Goal: Information Seeking & Learning: Learn about a topic

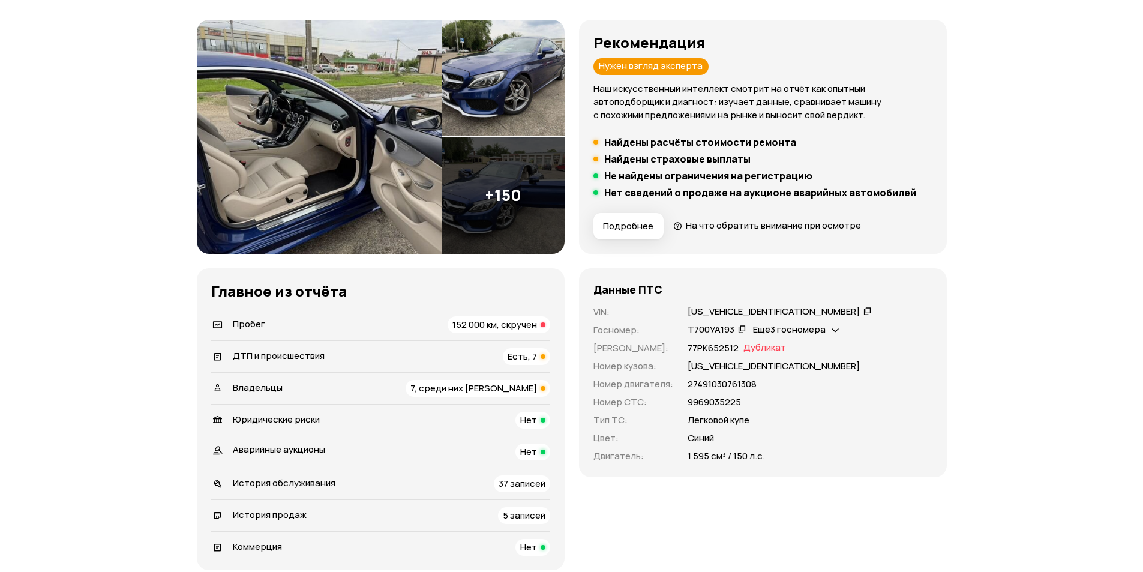
scroll to position [180, 0]
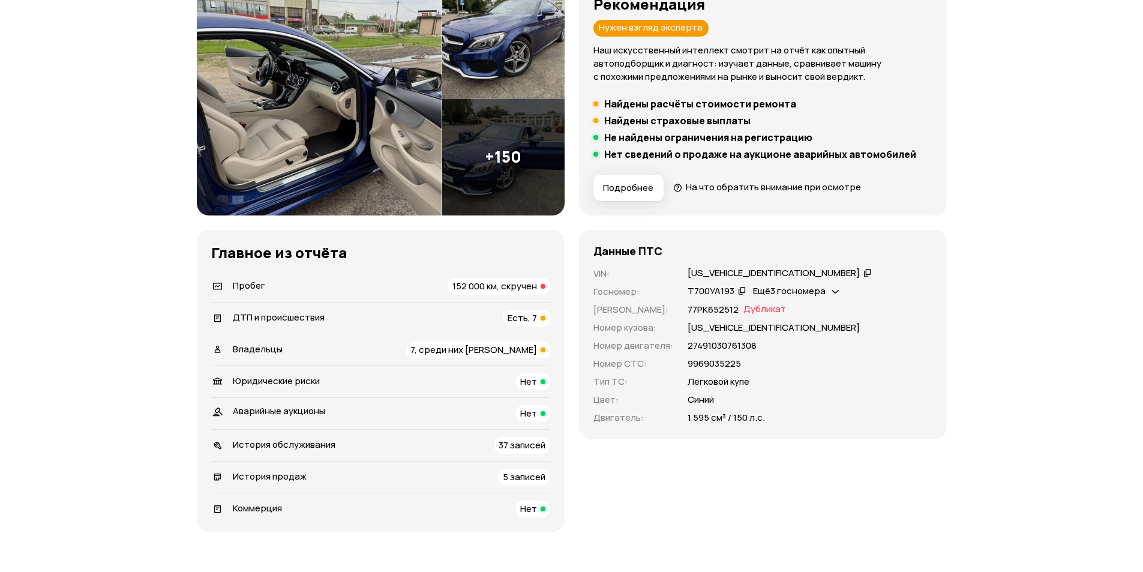
click at [269, 319] on span "ДТП и происшествия" at bounding box center [279, 317] width 92 height 13
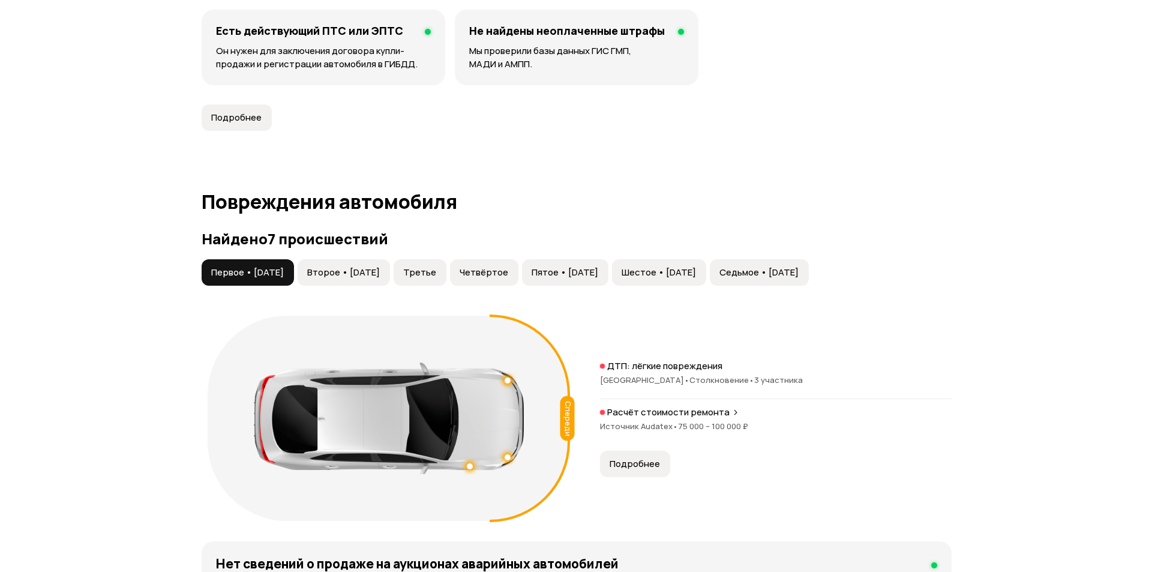
scroll to position [1243, 0]
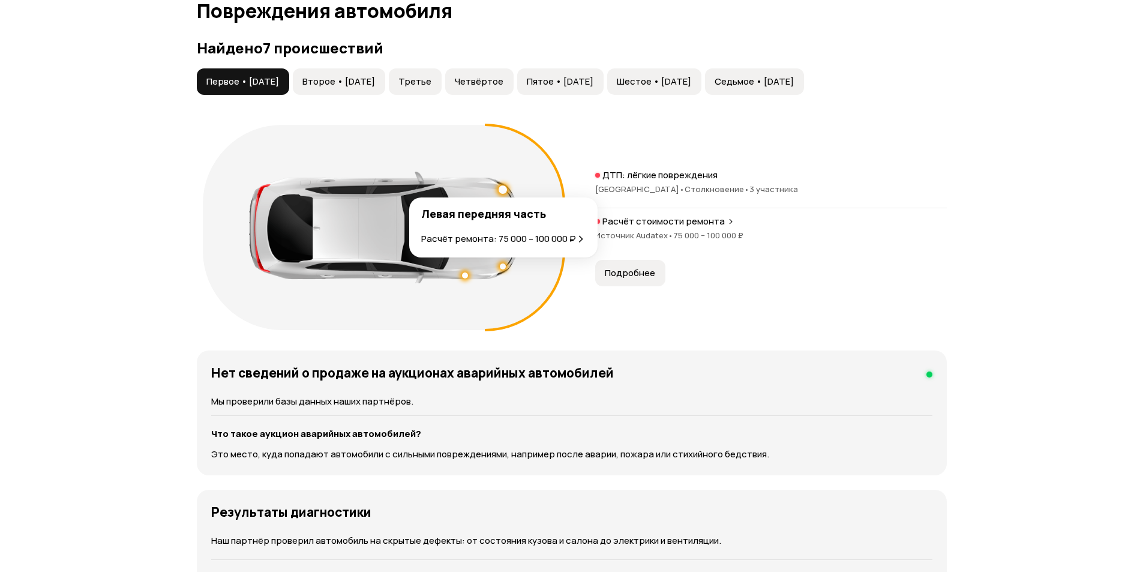
click at [503, 187] on div at bounding box center [503, 189] width 8 height 8
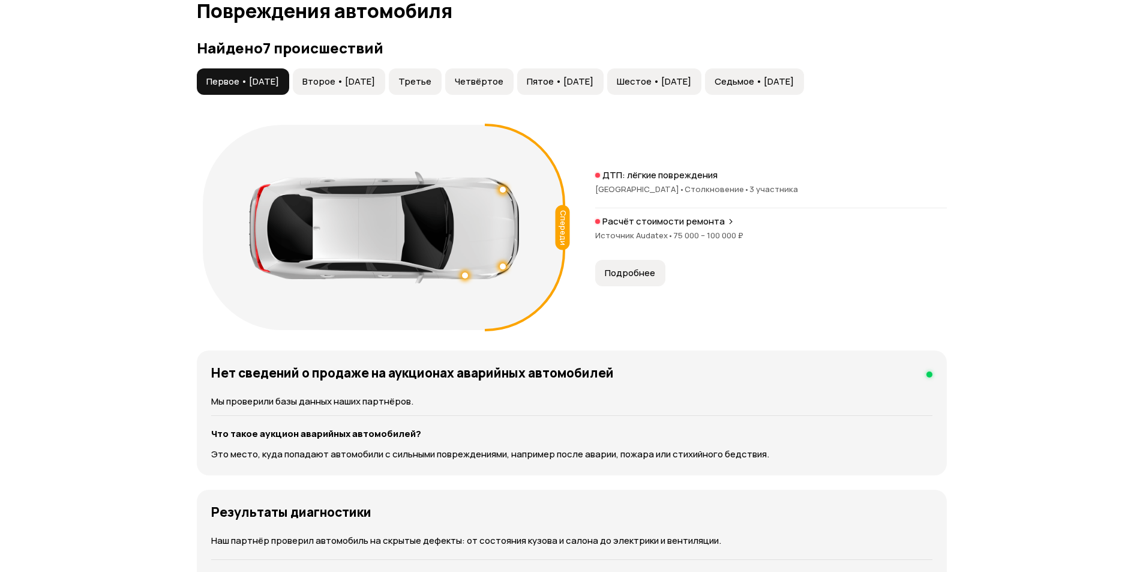
click at [662, 264] on button "Подробнее" at bounding box center [630, 273] width 70 height 26
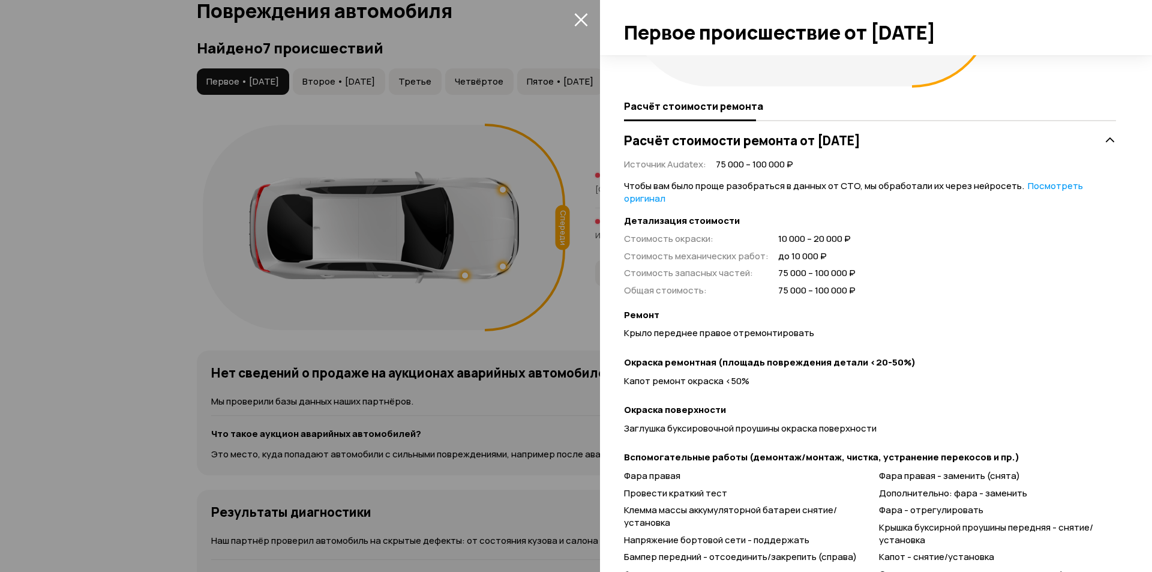
scroll to position [240, 0]
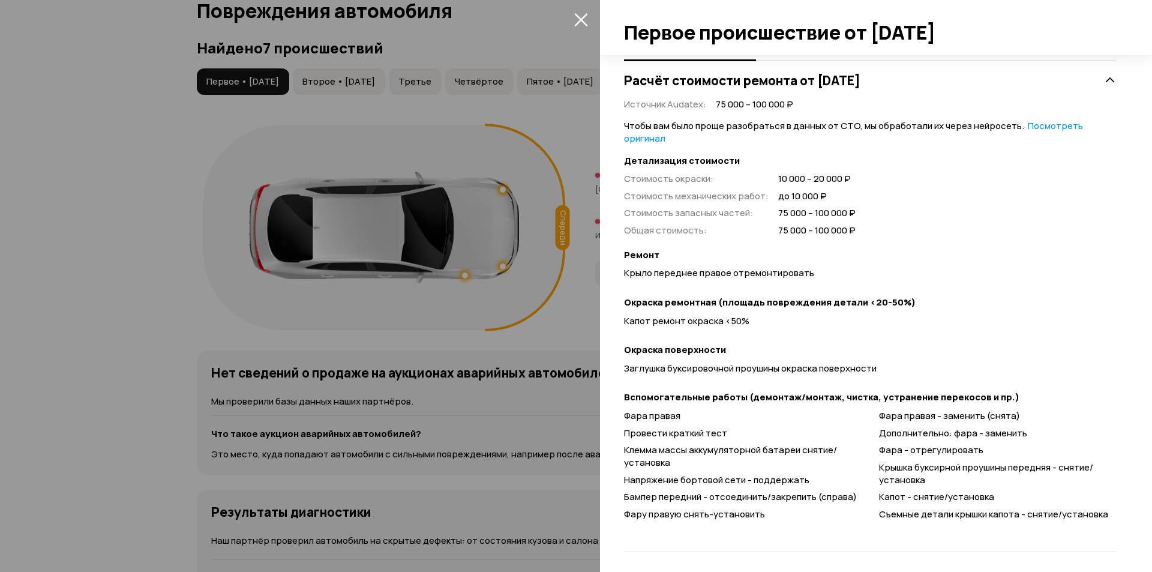
click at [573, 144] on div at bounding box center [576, 286] width 1152 height 572
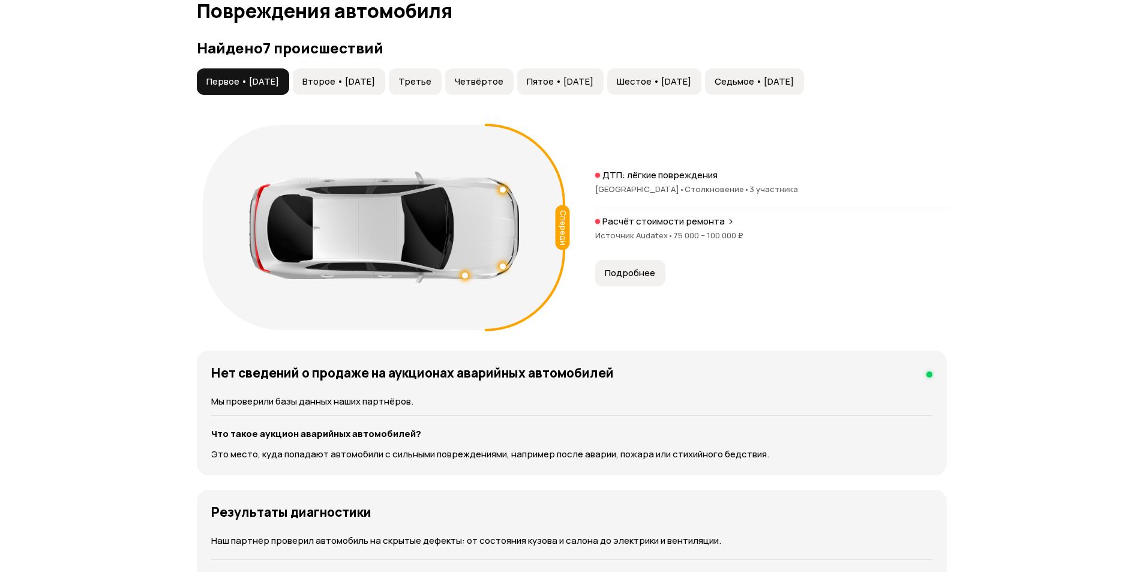
click at [367, 77] on span "Второе • [DATE]" at bounding box center [338, 82] width 73 height 12
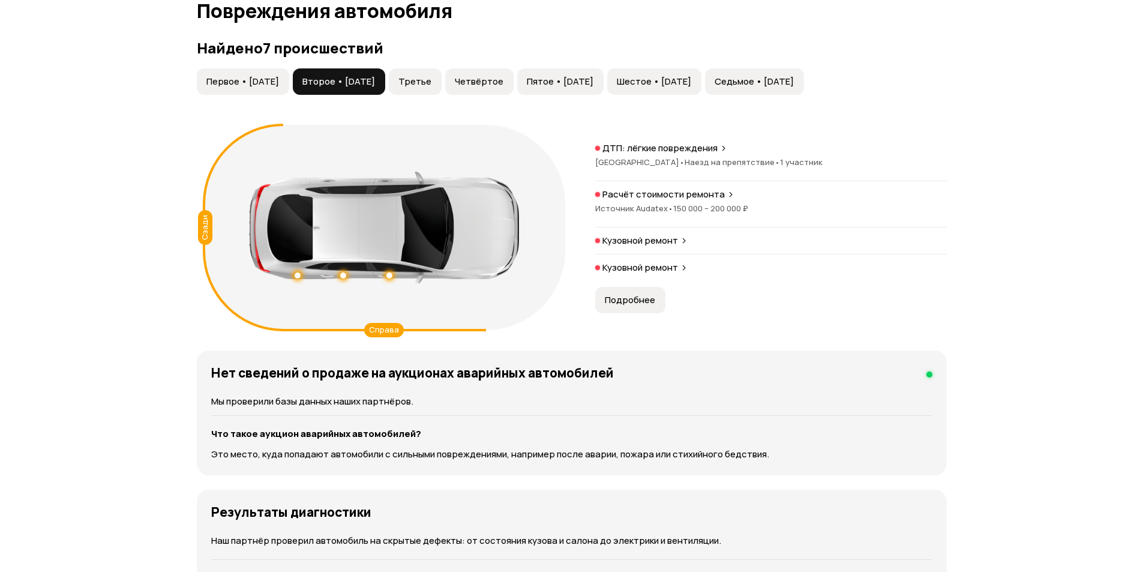
click at [625, 295] on span "Подробнее" at bounding box center [630, 300] width 50 height 12
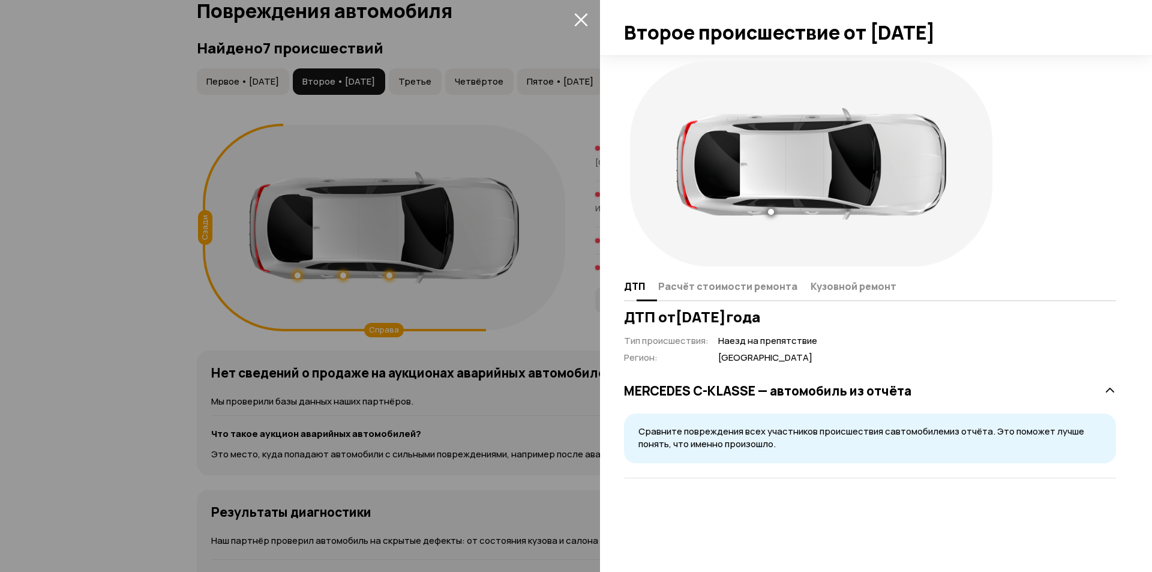
click at [718, 290] on span "Расчёт стоимости ремонта" at bounding box center [727, 286] width 139 height 12
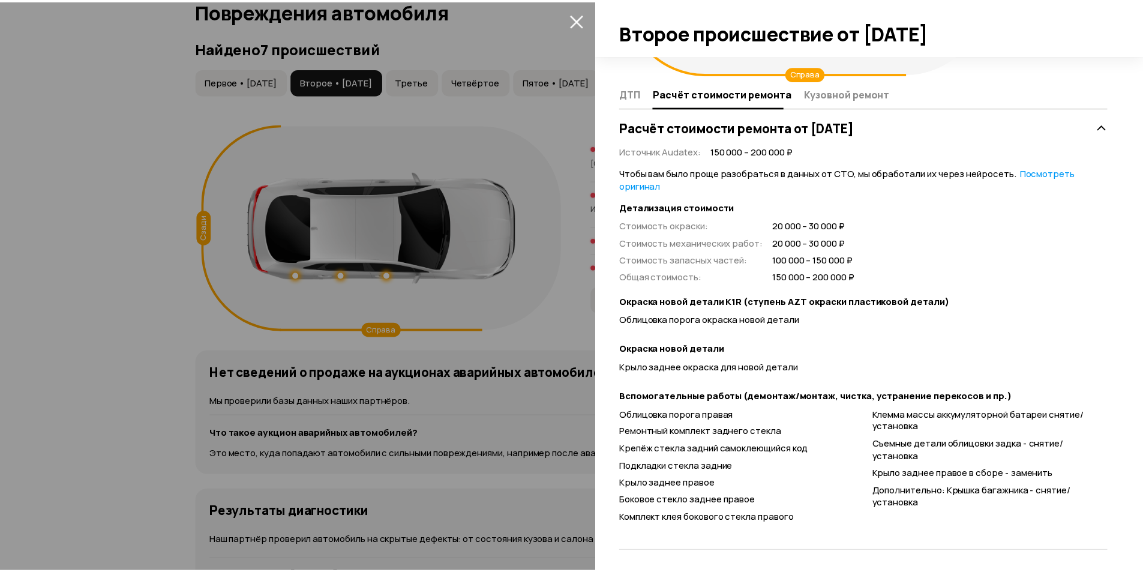
scroll to position [197, 0]
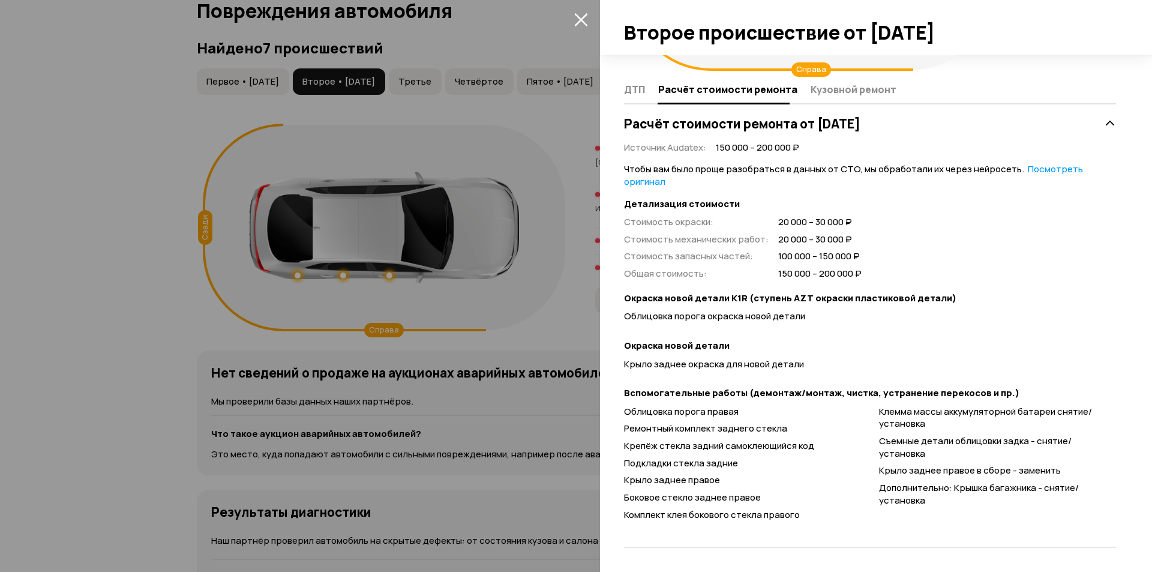
drag, startPoint x: 571, startPoint y: 241, endPoint x: 542, endPoint y: 215, distance: 37.8
click at [571, 240] on div at bounding box center [576, 286] width 1152 height 572
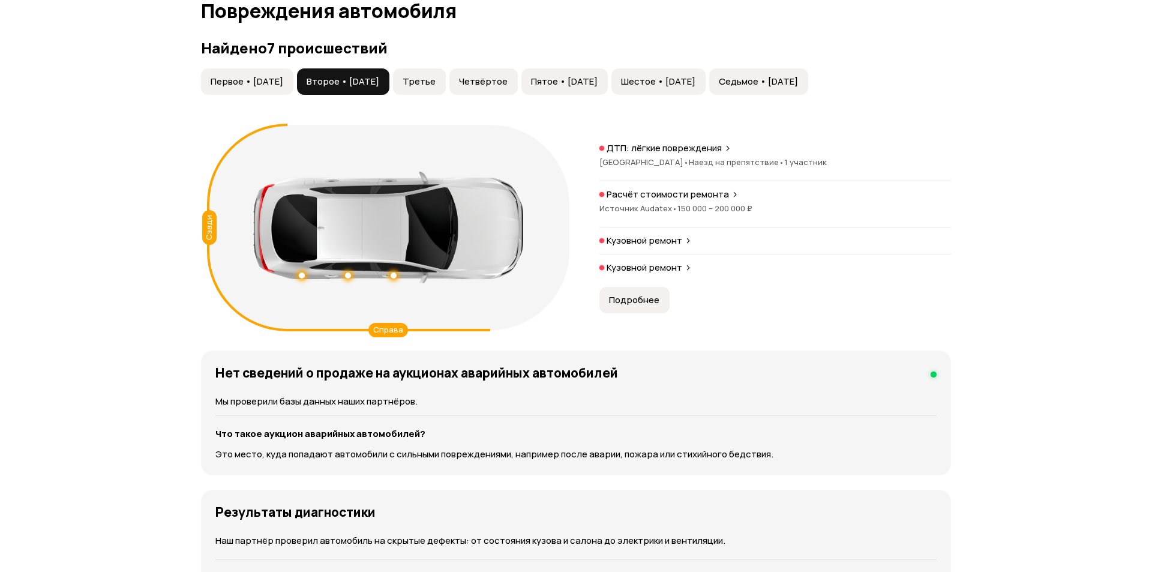
scroll to position [0, 0]
click at [431, 82] on span "Третье" at bounding box center [414, 82] width 33 height 12
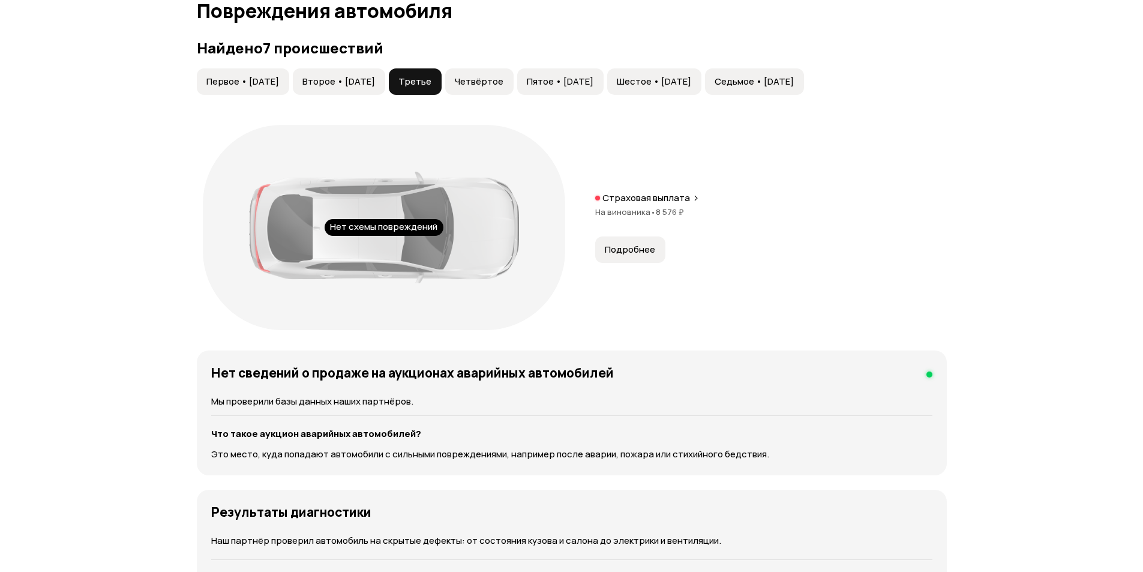
click at [634, 243] on button "Подробнее" at bounding box center [630, 249] width 70 height 26
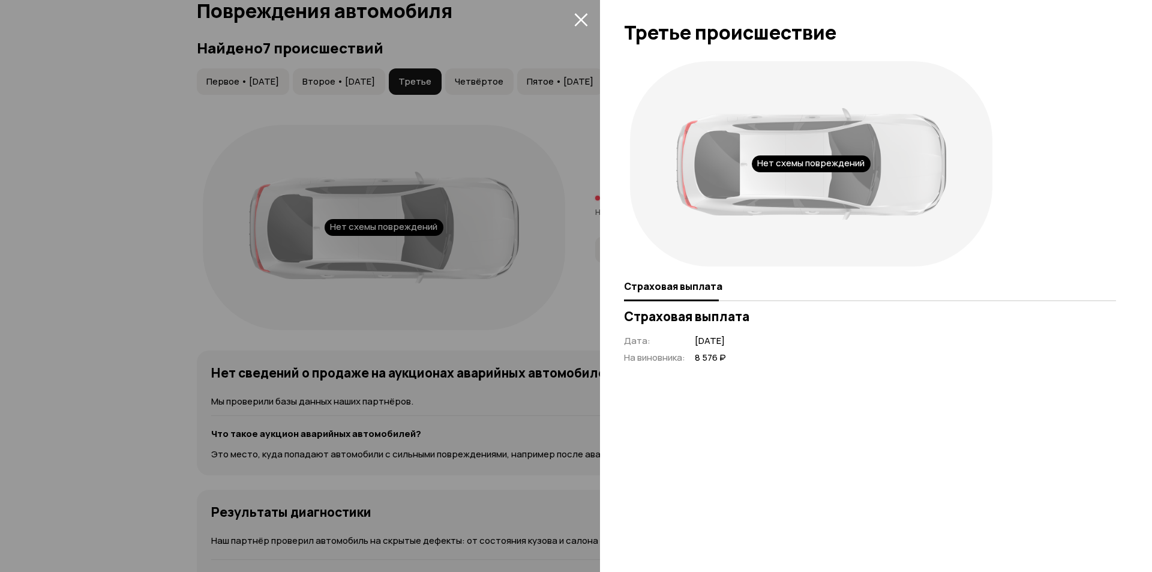
click at [556, 238] on div at bounding box center [576, 286] width 1152 height 572
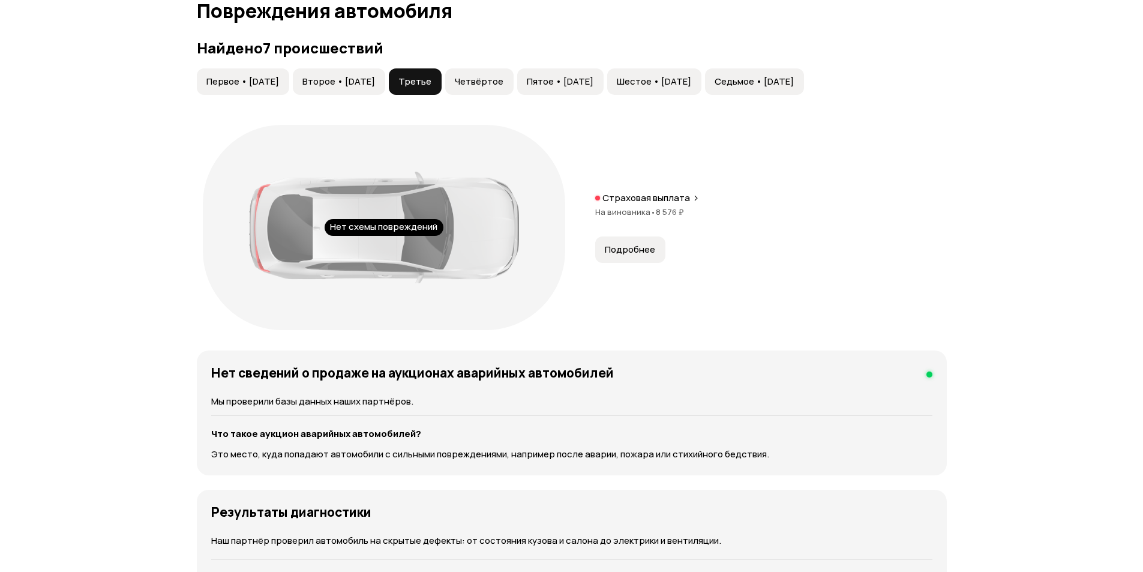
click at [509, 89] on button "Четвёртое" at bounding box center [479, 81] width 68 height 26
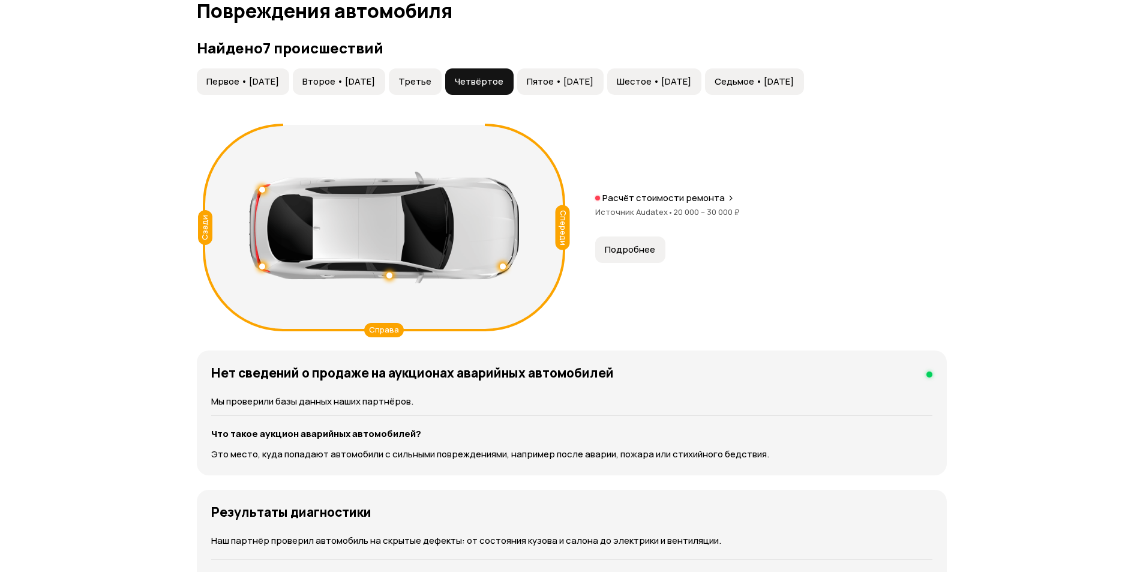
click at [618, 254] on span "Подробнее" at bounding box center [630, 250] width 50 height 12
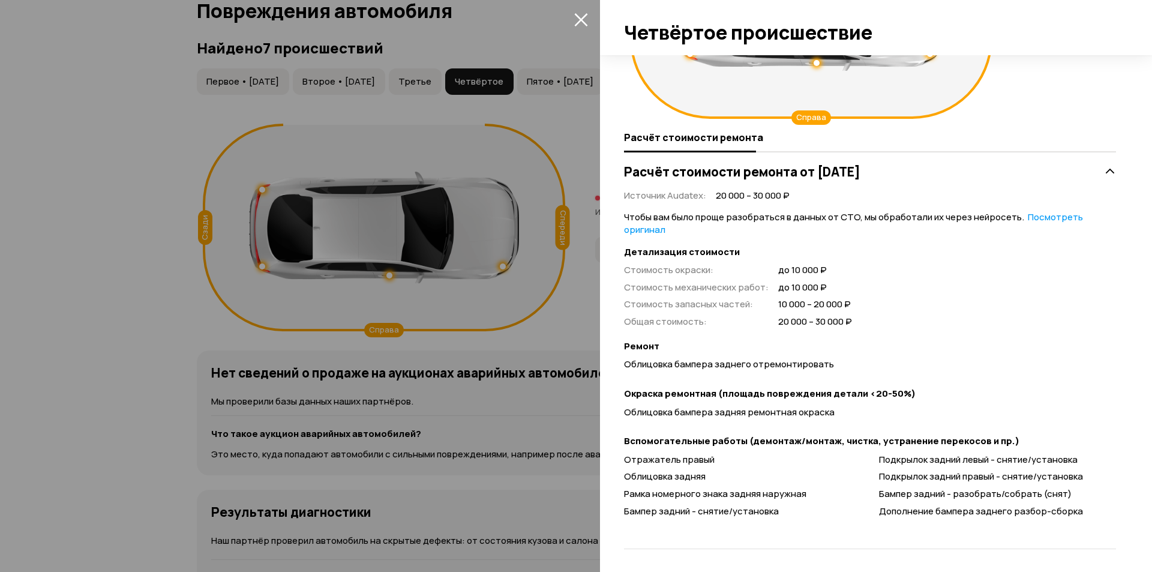
scroll to position [150, 0]
click at [530, 286] on div at bounding box center [576, 286] width 1152 height 572
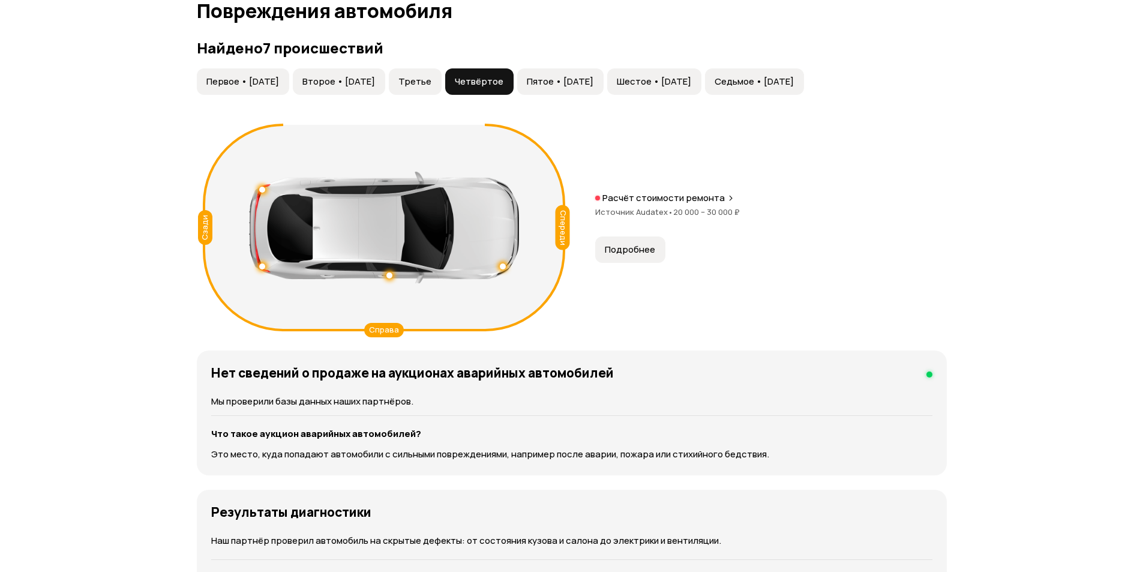
click at [604, 94] on button "Пятое • [DATE]" at bounding box center [560, 81] width 86 height 26
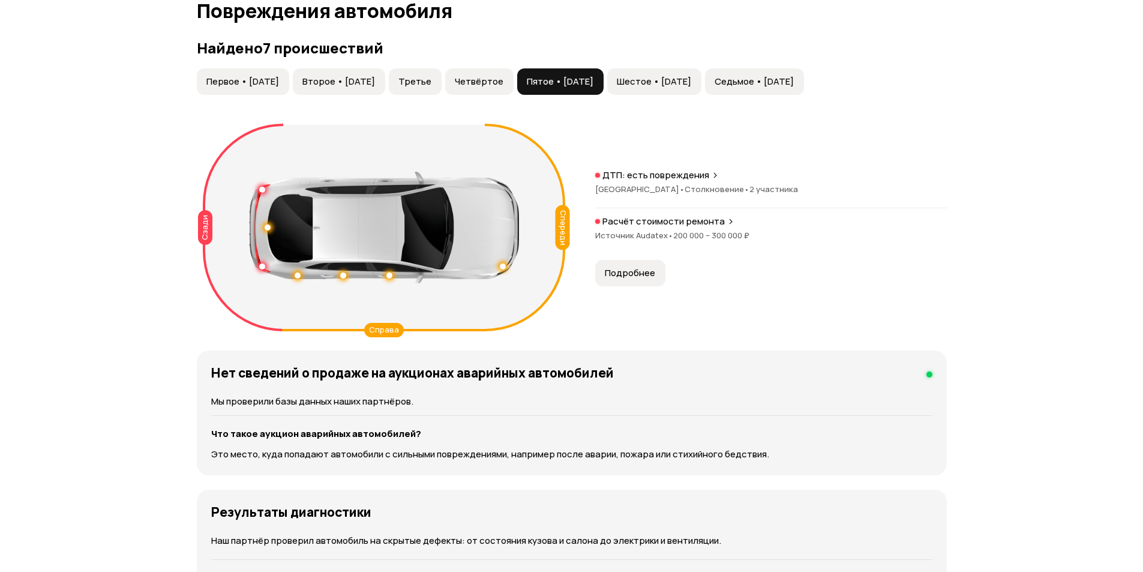
click at [634, 264] on button "Подробнее" at bounding box center [630, 273] width 70 height 26
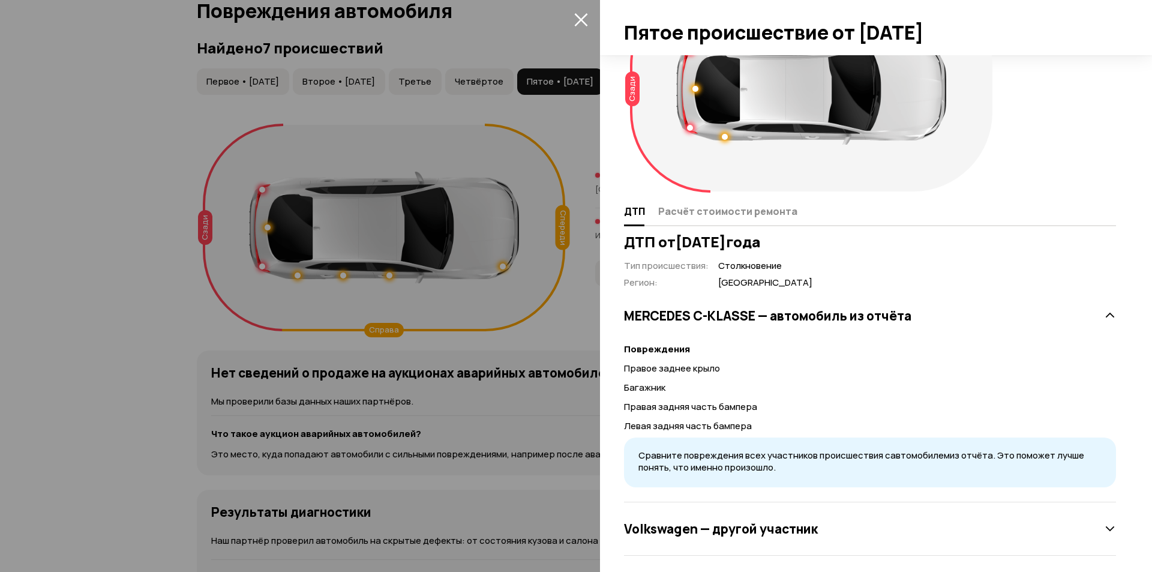
scroll to position [83, 0]
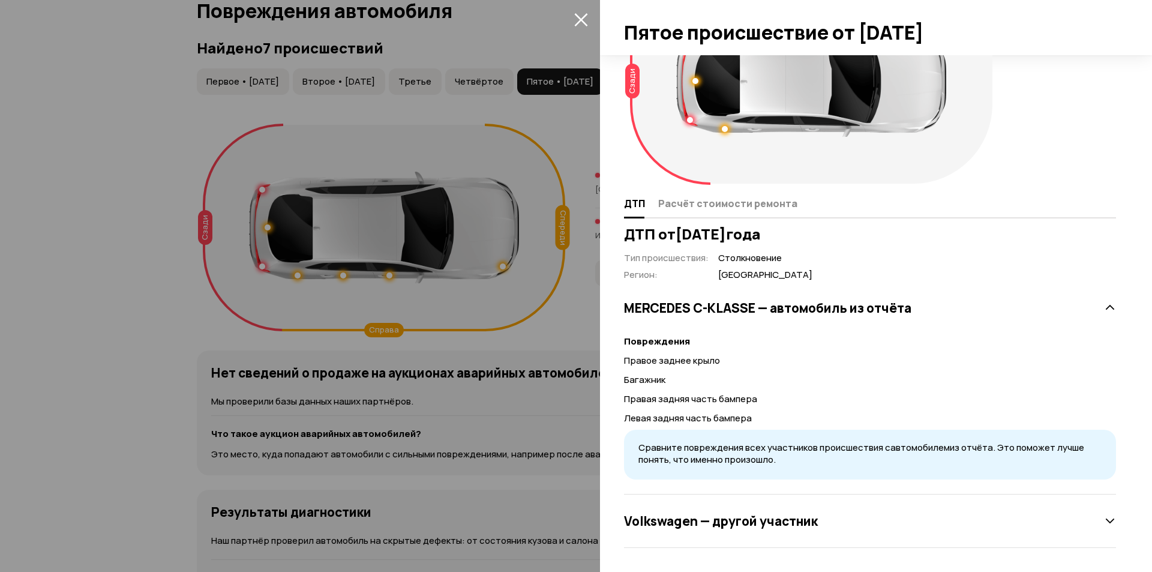
click at [566, 216] on div at bounding box center [576, 286] width 1152 height 572
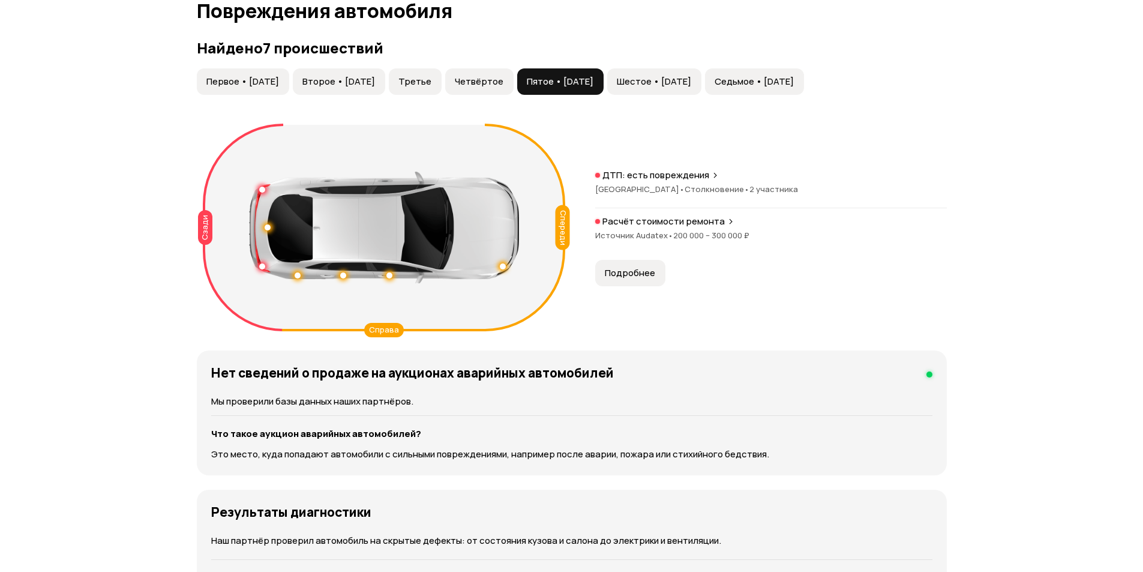
click at [686, 68] on div "Найдено 7 происшествий Первое • [DATE] Второе • [DATE] Третье Четвёртое Пятое •…" at bounding box center [572, 188] width 750 height 296
click at [686, 86] on span "Шестое • [DATE]" at bounding box center [654, 82] width 74 height 12
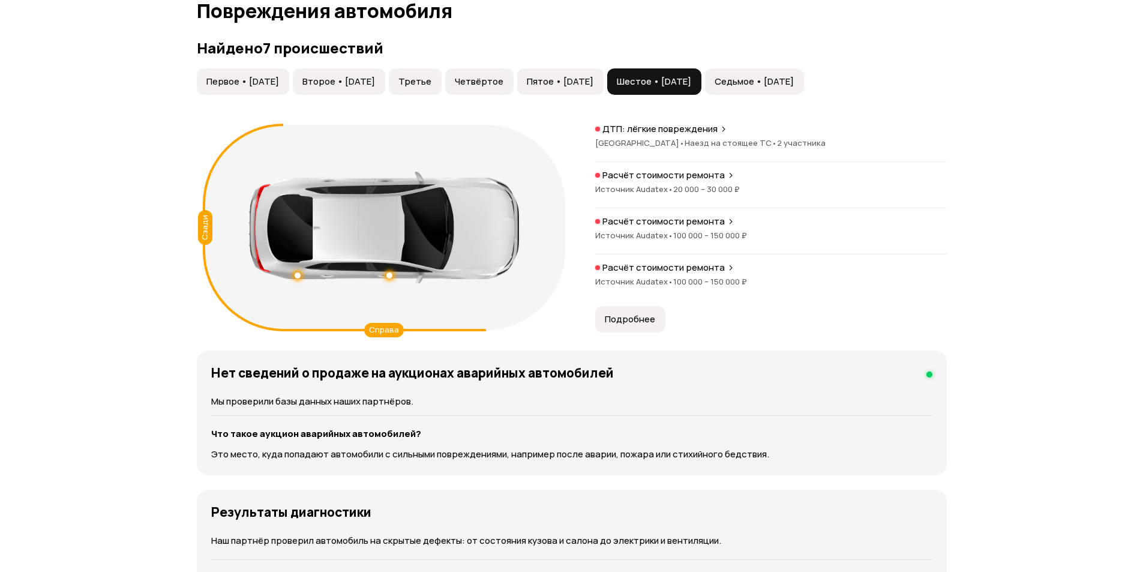
click at [634, 320] on span "Подробнее" at bounding box center [630, 319] width 50 height 12
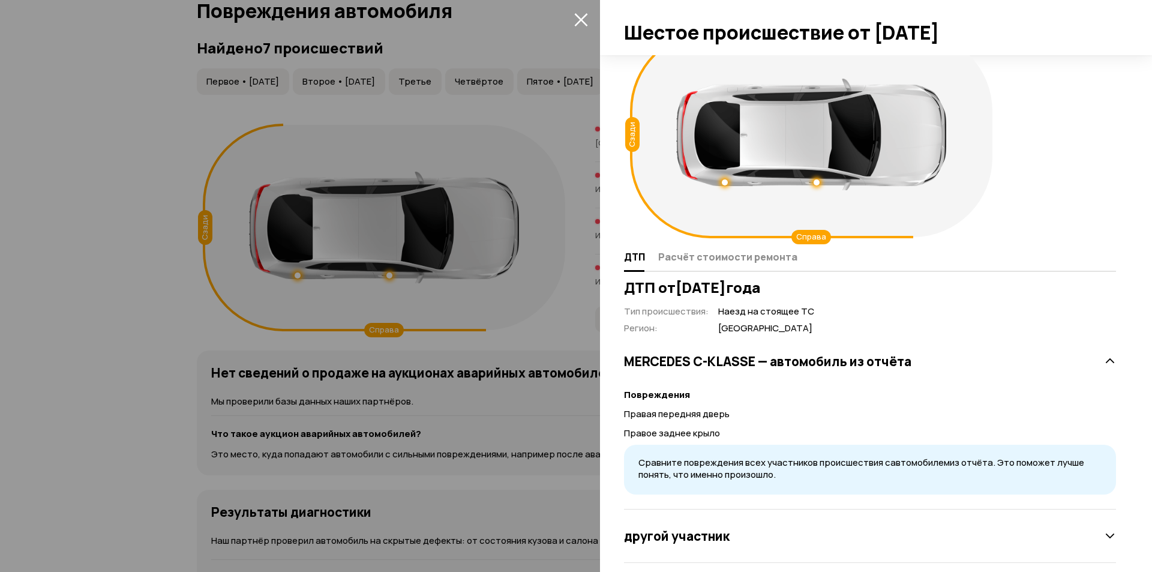
scroll to position [44, 0]
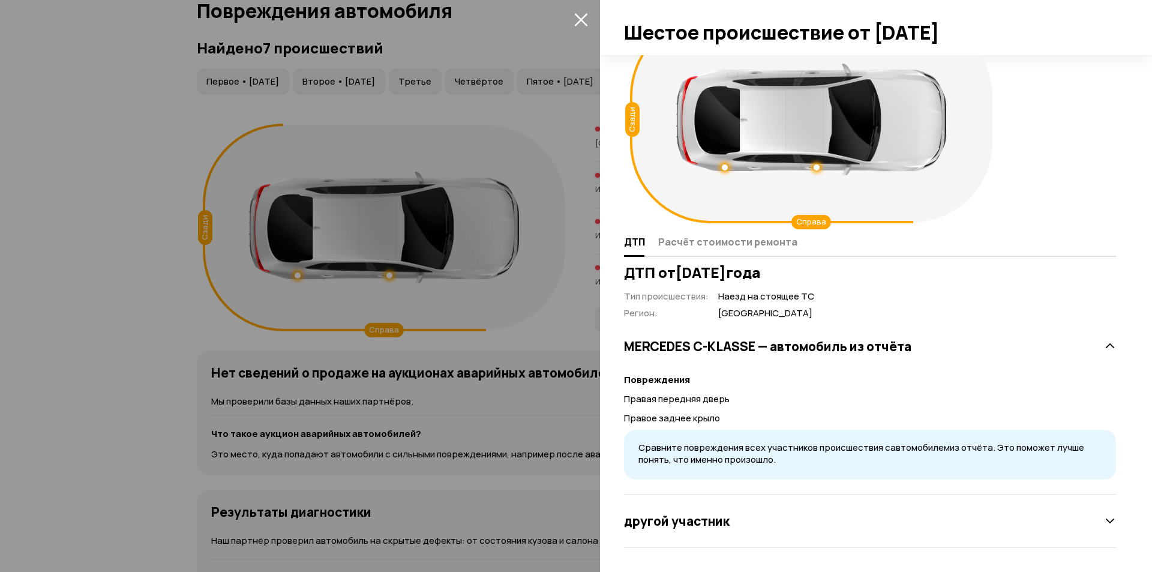
click at [520, 200] on div at bounding box center [576, 286] width 1152 height 572
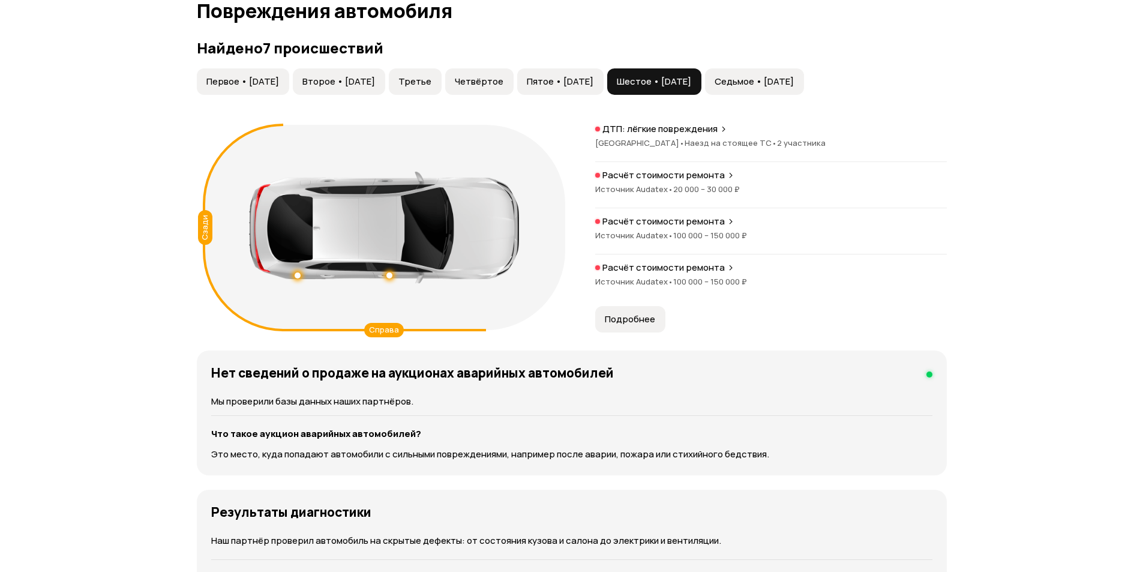
click at [794, 76] on span "Седьмое • [DATE]" at bounding box center [754, 82] width 79 height 12
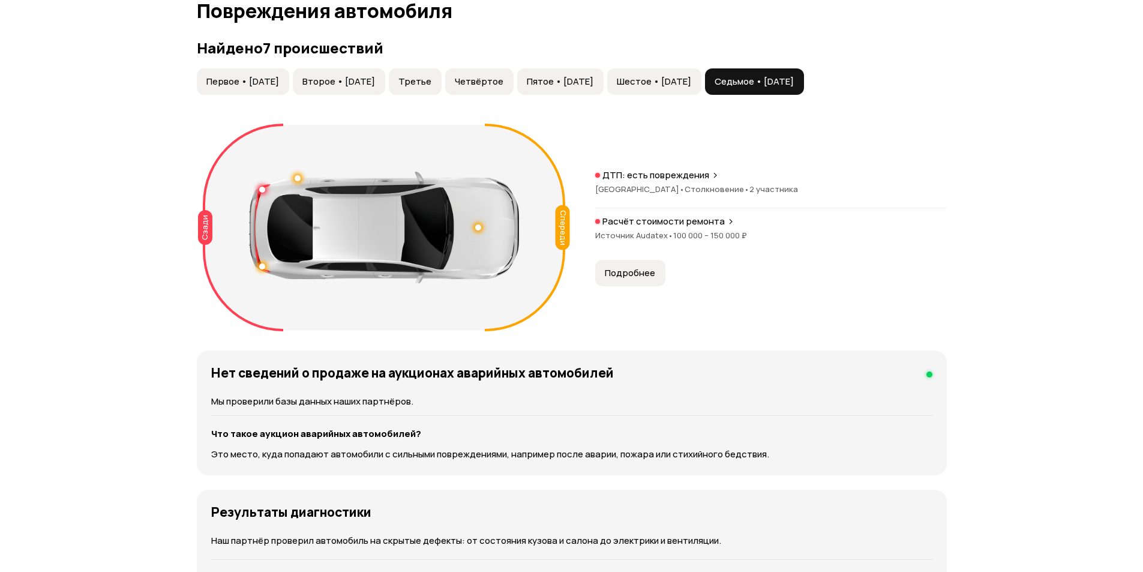
click at [631, 257] on div "ДТП: есть повреждения Москва • Столкновение • 2 участника Расчёт стоимости ремо…" at bounding box center [771, 227] width 352 height 117
click at [632, 268] on span "Подробнее" at bounding box center [630, 273] width 50 height 12
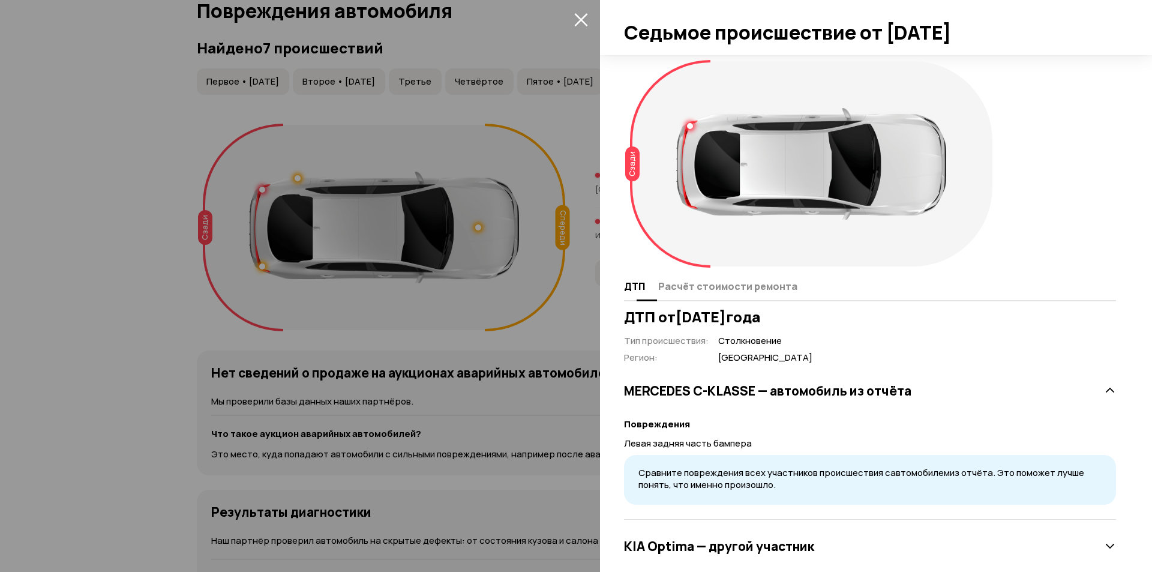
click at [695, 281] on span "Расчёт стоимости ремонта" at bounding box center [727, 286] width 139 height 12
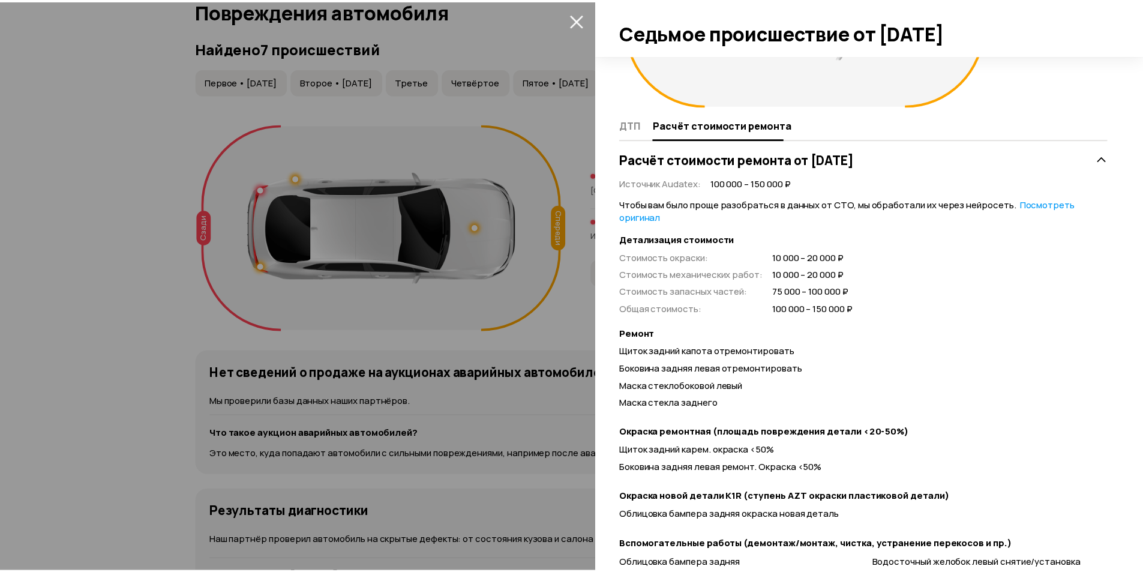
scroll to position [180, 0]
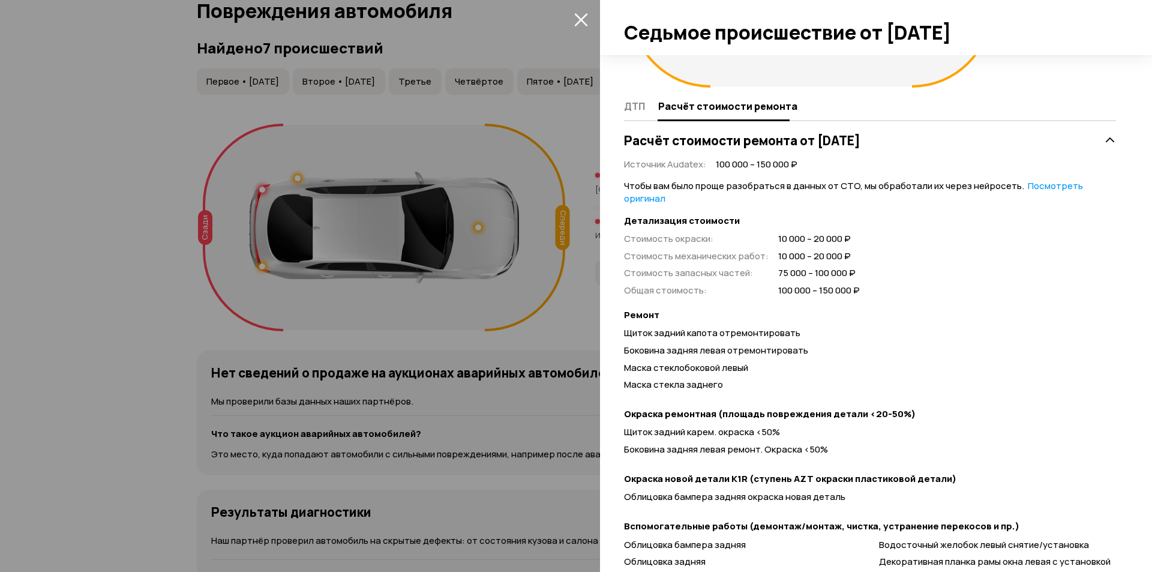
click at [580, 21] on icon "закрыть" at bounding box center [580, 19] width 13 height 13
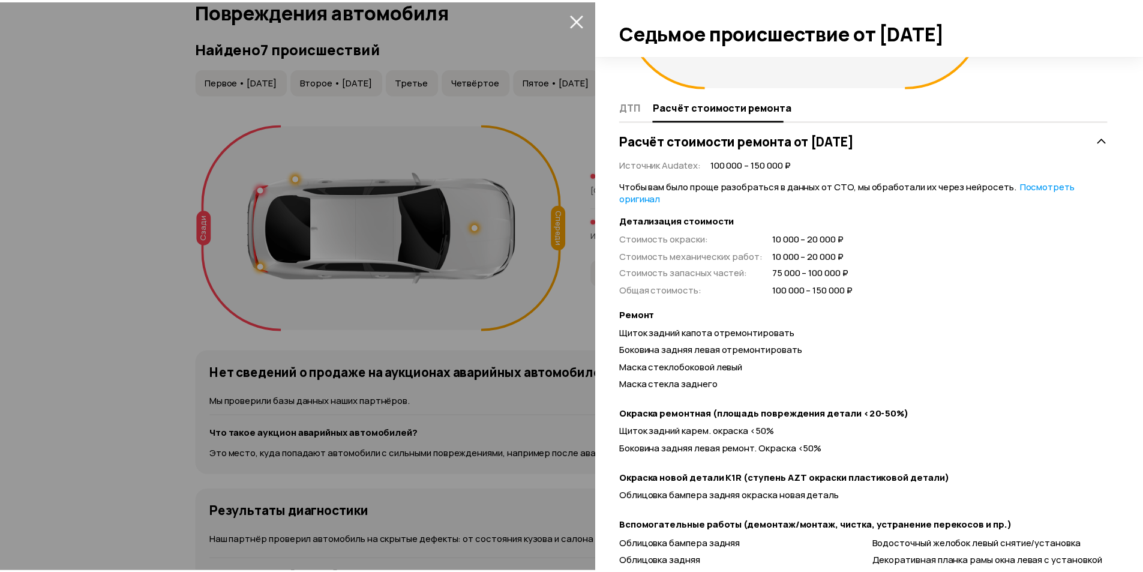
scroll to position [25, 0]
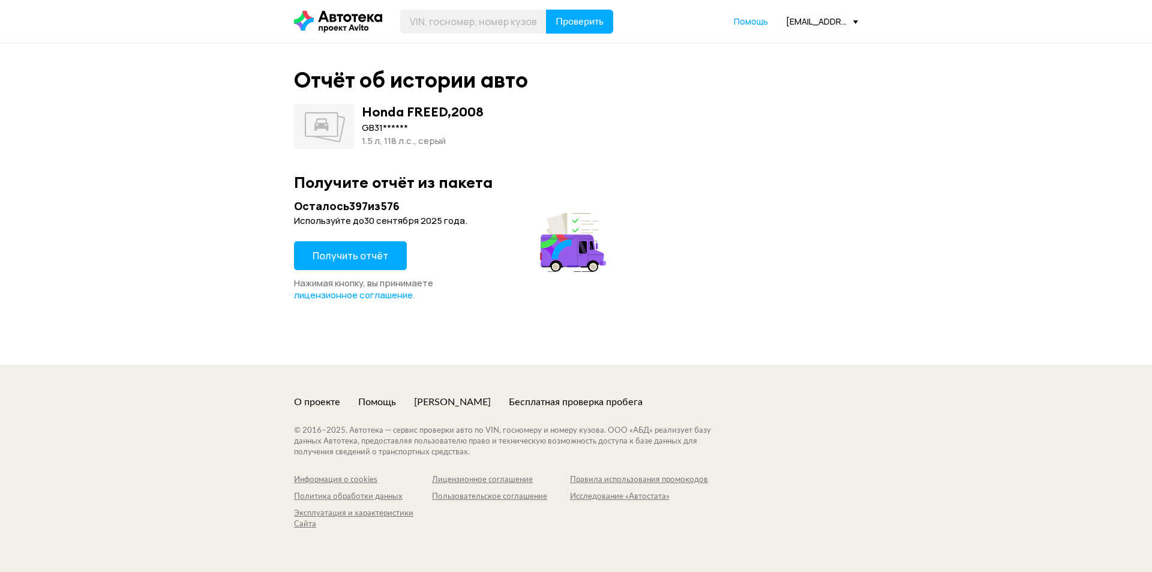
click at [347, 260] on span "Получить отчёт" at bounding box center [351, 255] width 76 height 13
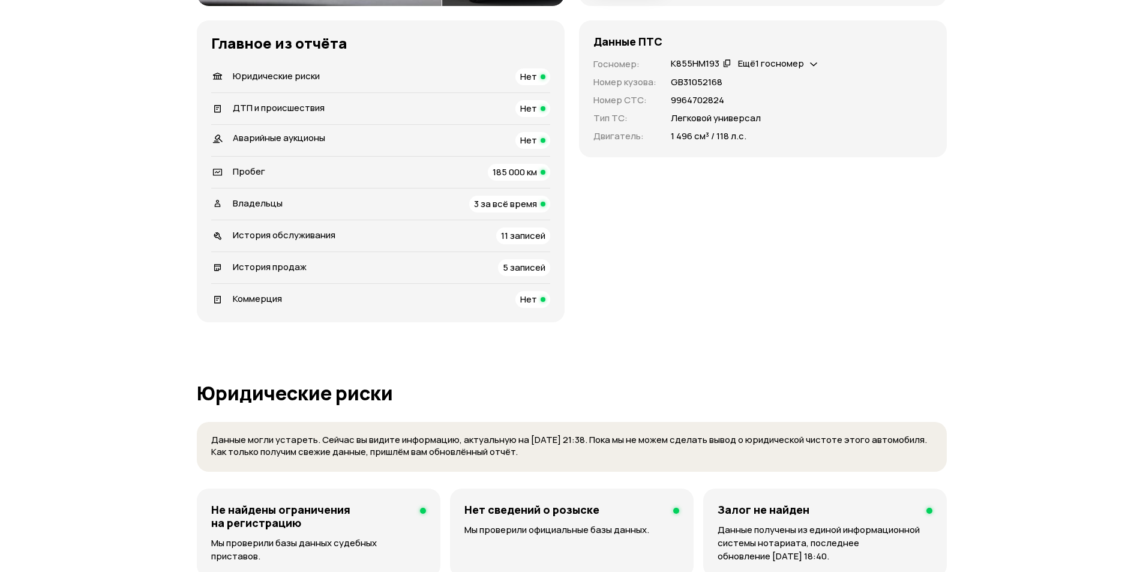
scroll to position [300, 0]
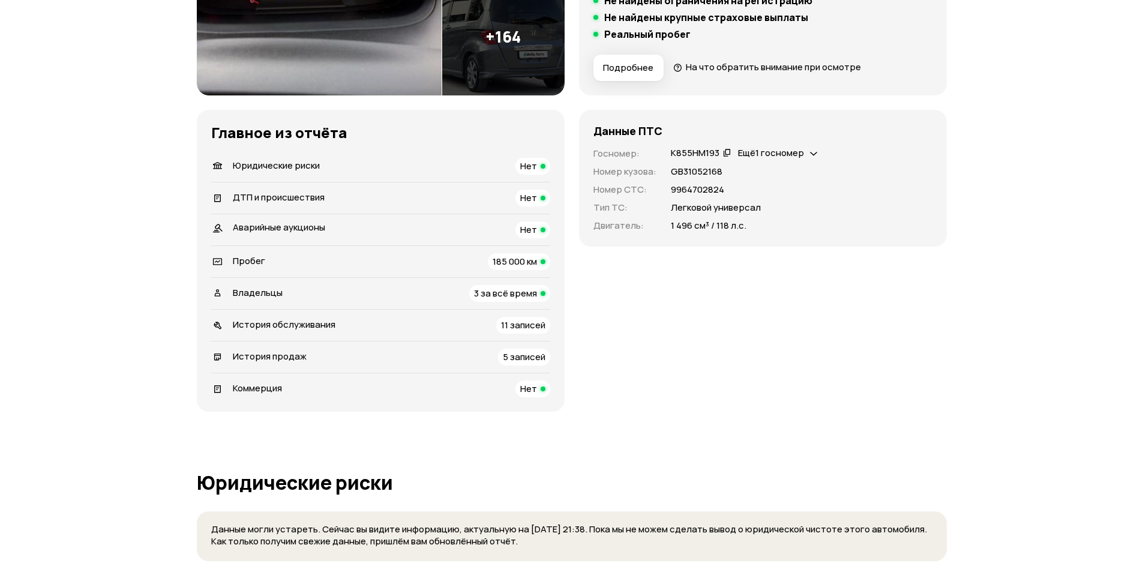
click at [260, 294] on span "Владельцы" at bounding box center [258, 292] width 50 height 13
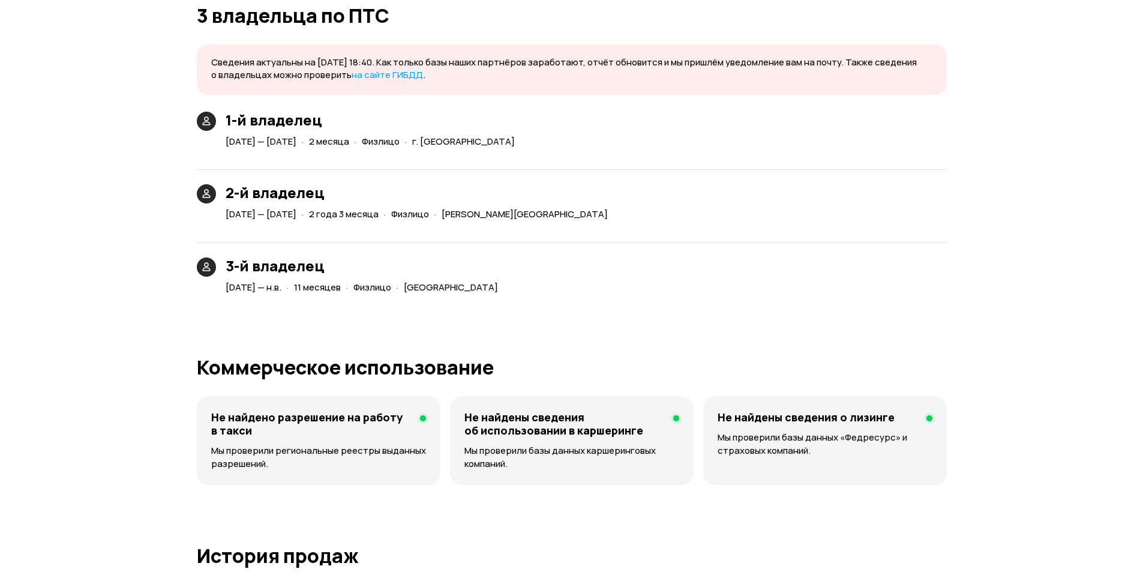
scroll to position [2633, 0]
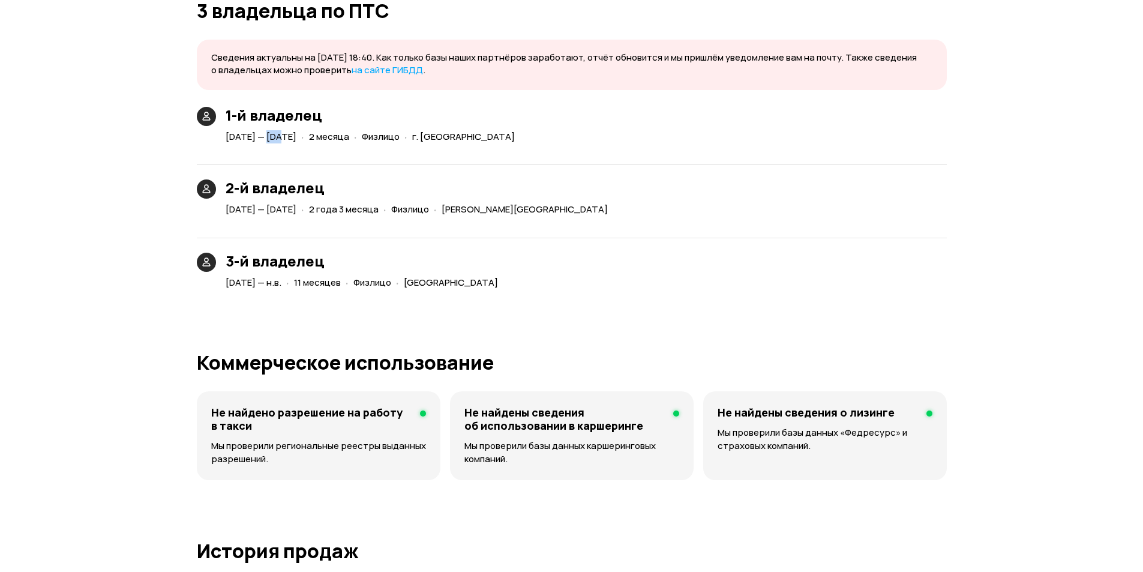
drag, startPoint x: 267, startPoint y: 139, endPoint x: 280, endPoint y: 139, distance: 13.2
click at [280, 139] on span "3 июня 2022 — 6 июля 2022" at bounding box center [261, 136] width 71 height 13
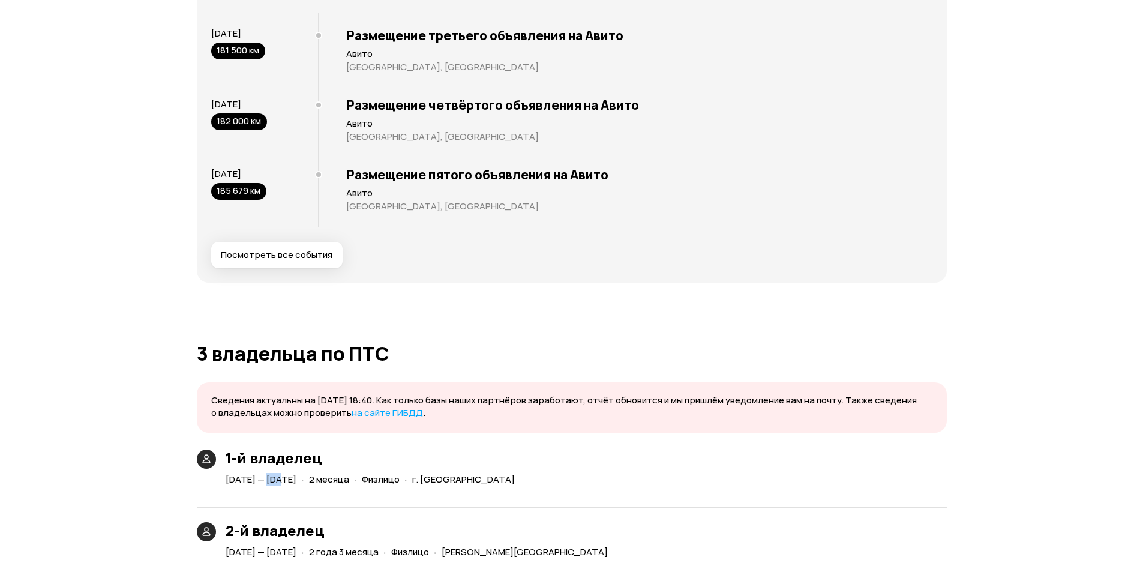
scroll to position [2273, 0]
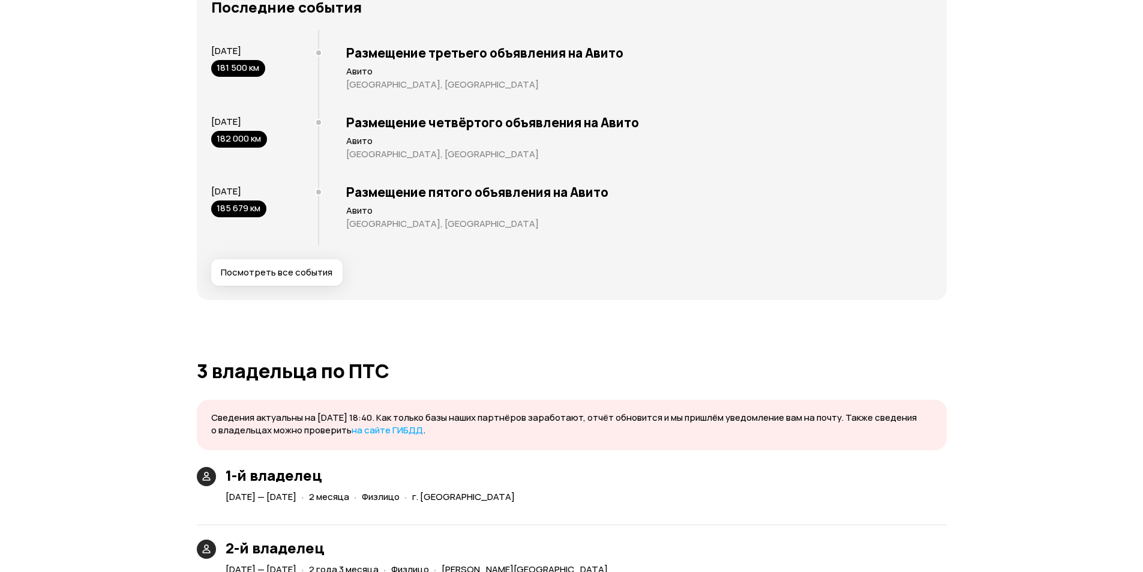
drag, startPoint x: 135, startPoint y: 359, endPoint x: 116, endPoint y: 101, distance: 258.7
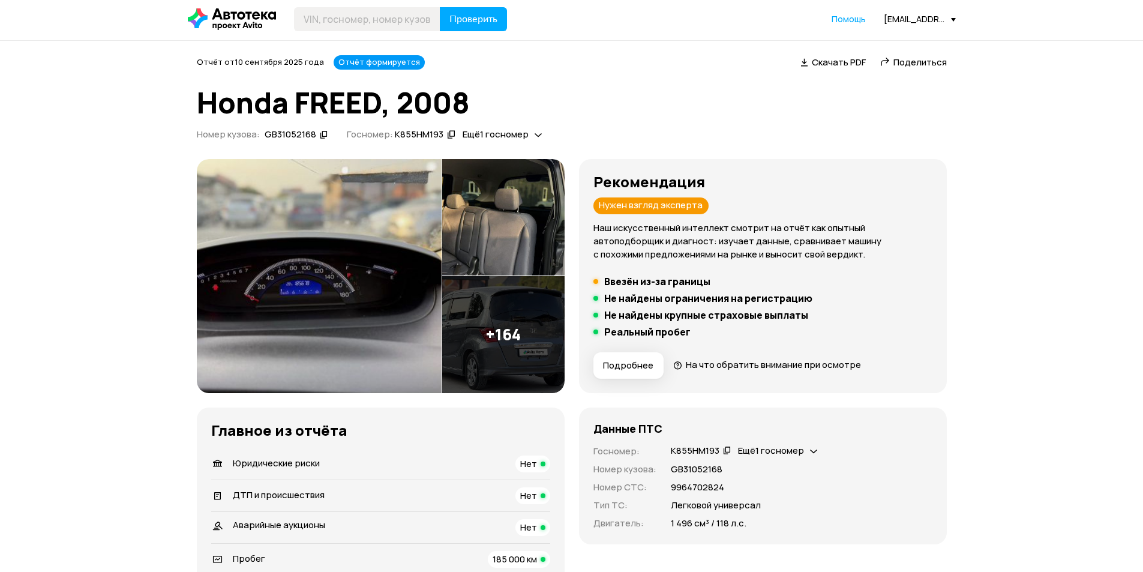
scroll to position [0, 0]
